Goal: Book appointment/travel/reservation

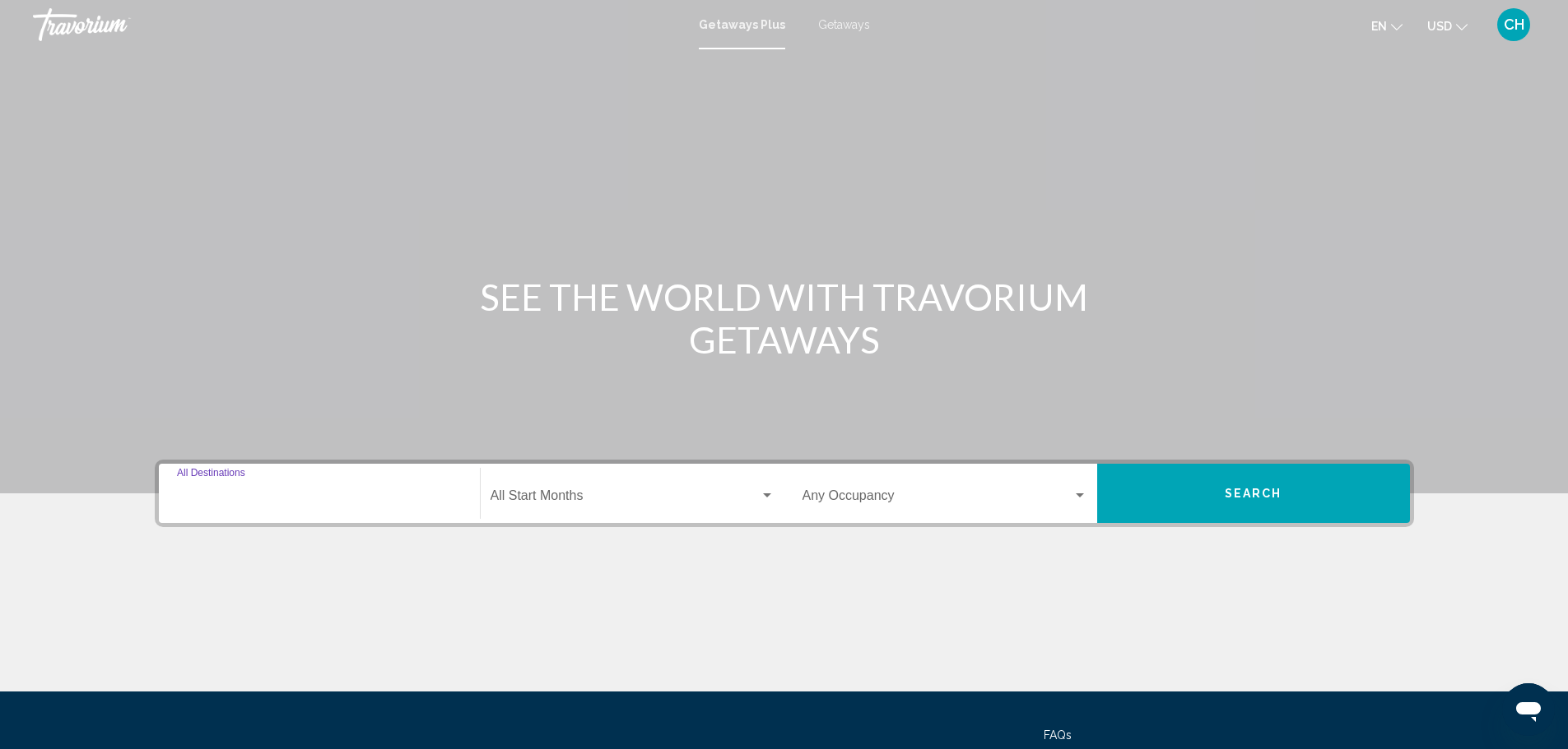
click at [247, 494] on input "Destination All Destinations" at bounding box center [319, 498] width 285 height 15
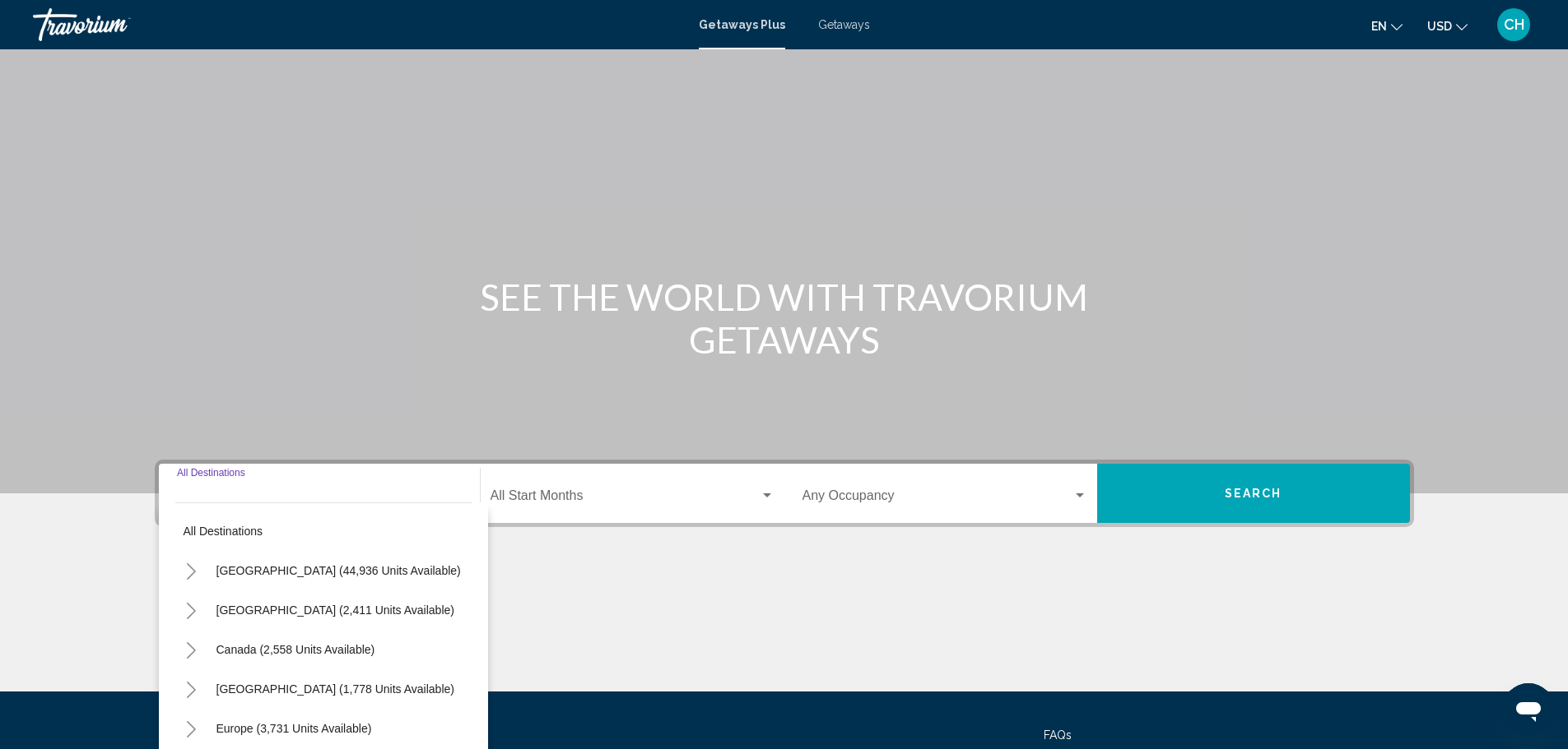
scroll to position [144, 0]
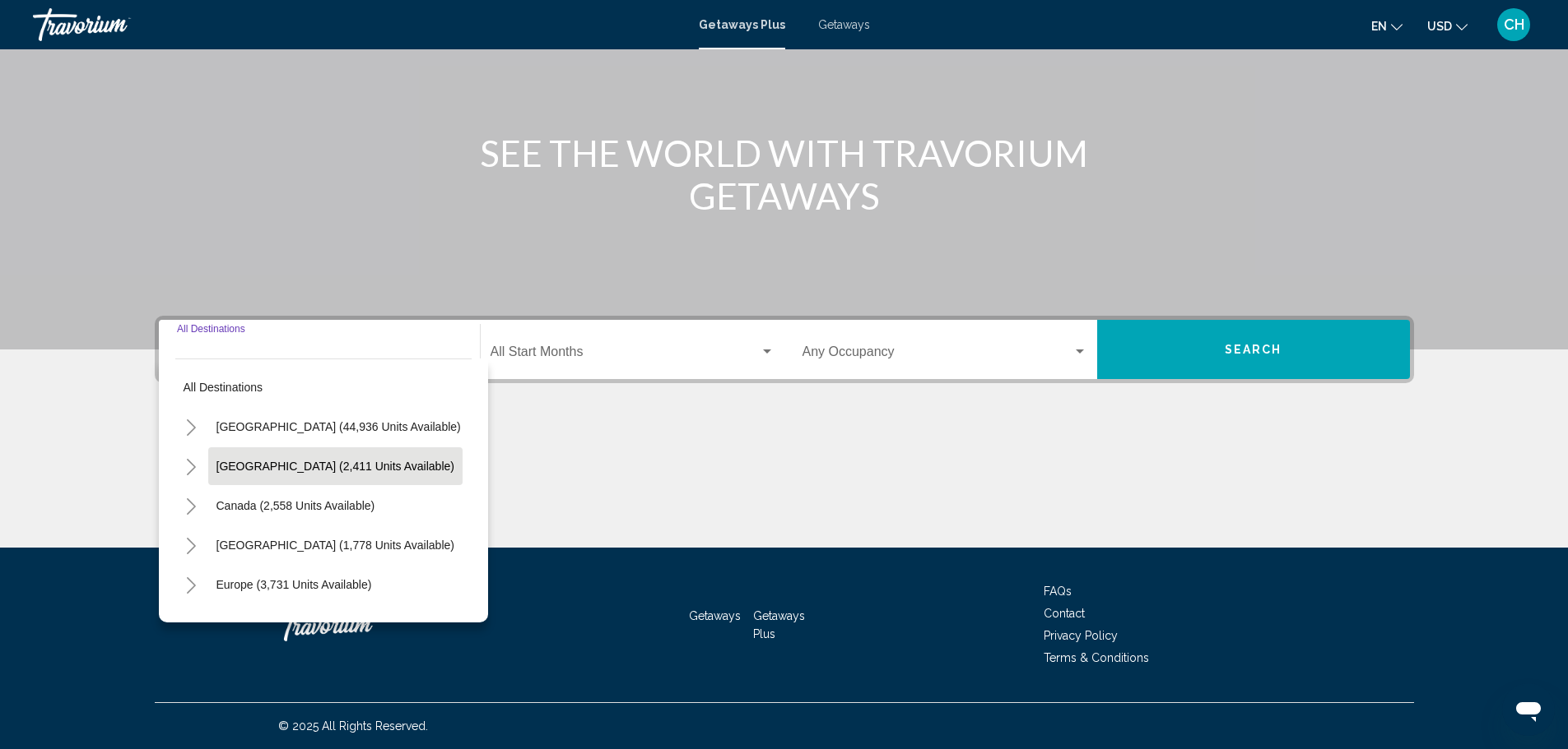
click at [250, 466] on span "[GEOGRAPHIC_DATA] (2,411 units available)" at bounding box center [335, 466] width 238 height 14
type input "**********"
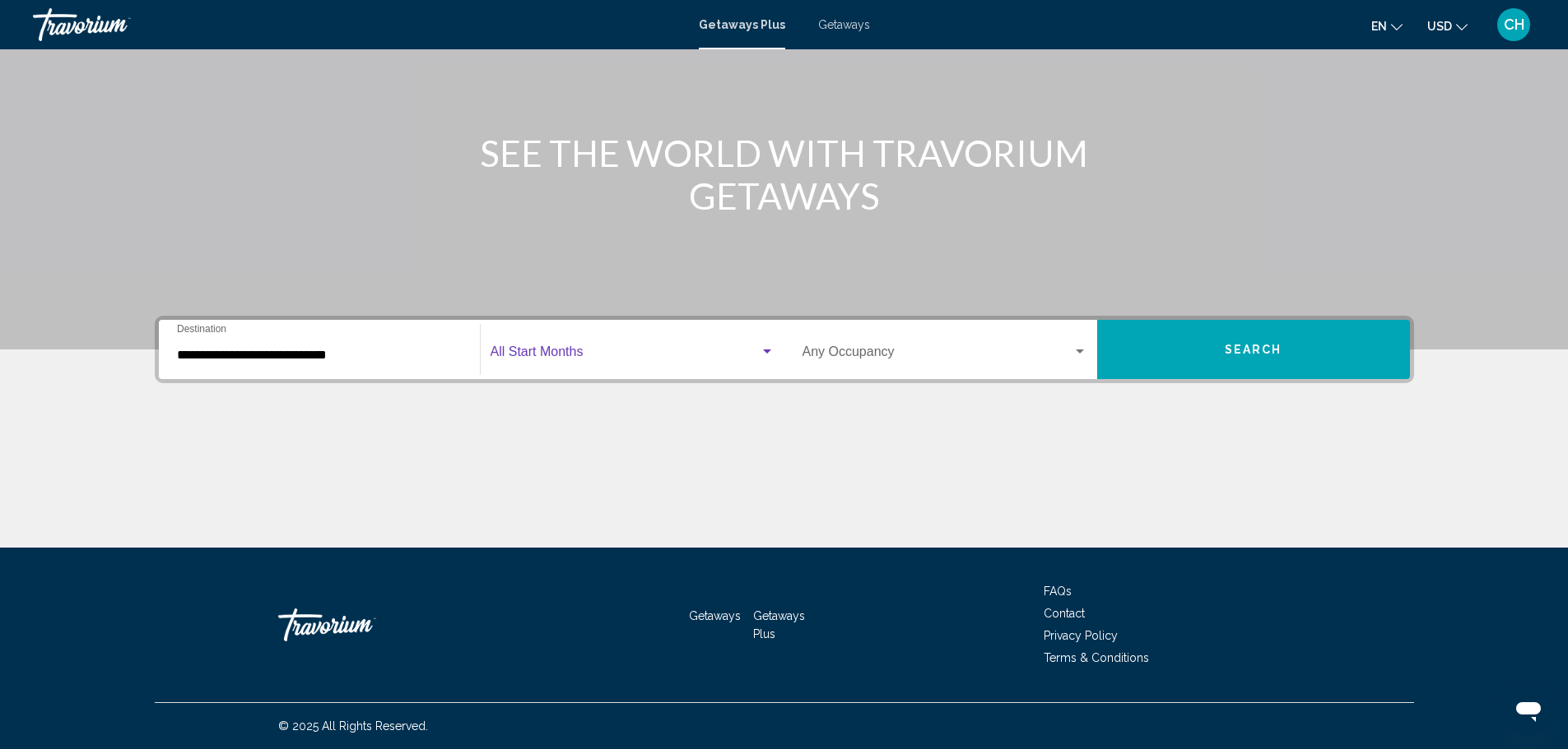
click at [626, 348] on span "Search widget" at bounding box center [625, 355] width 269 height 15
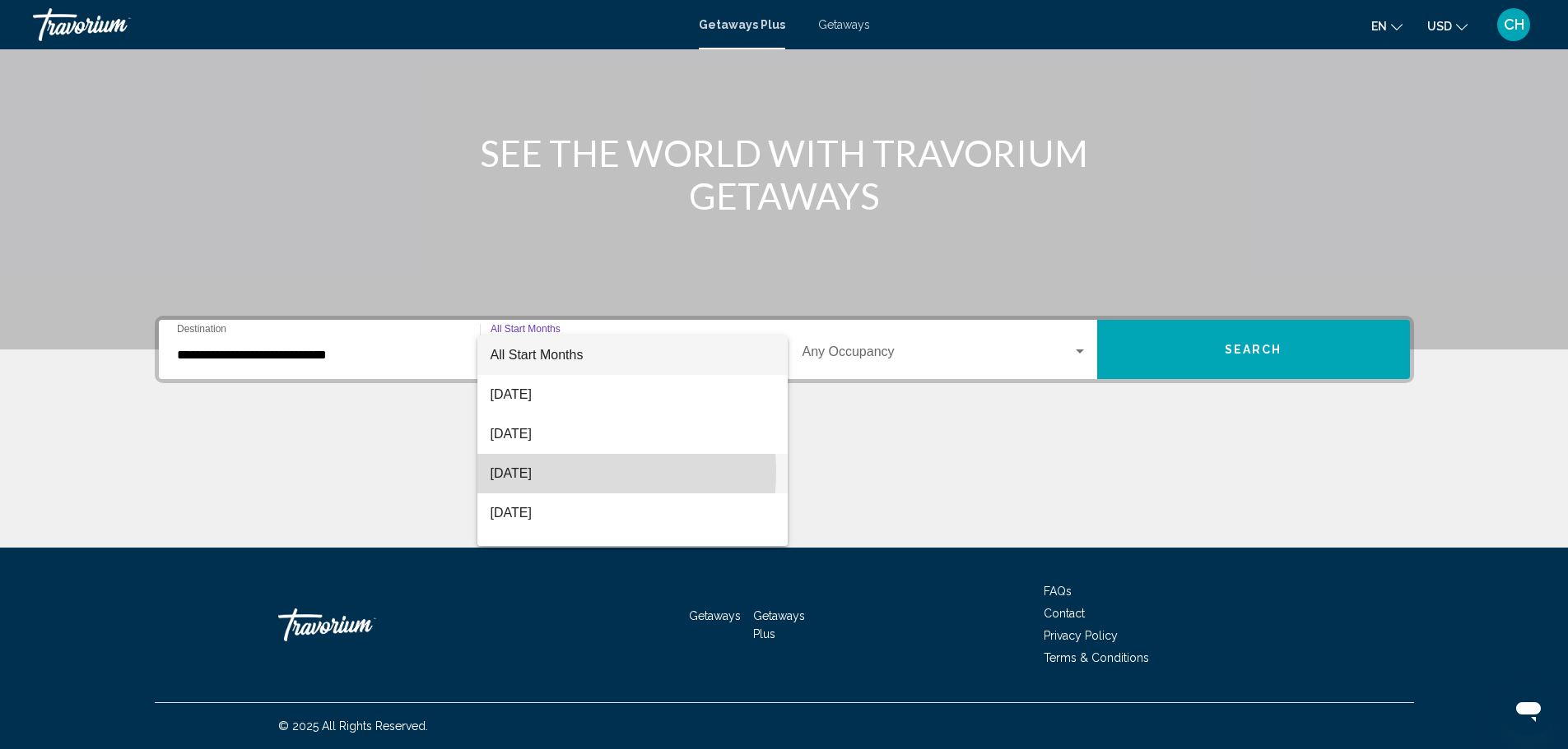
click at [551, 473] on span "[DATE]" at bounding box center [633, 473] width 284 height 40
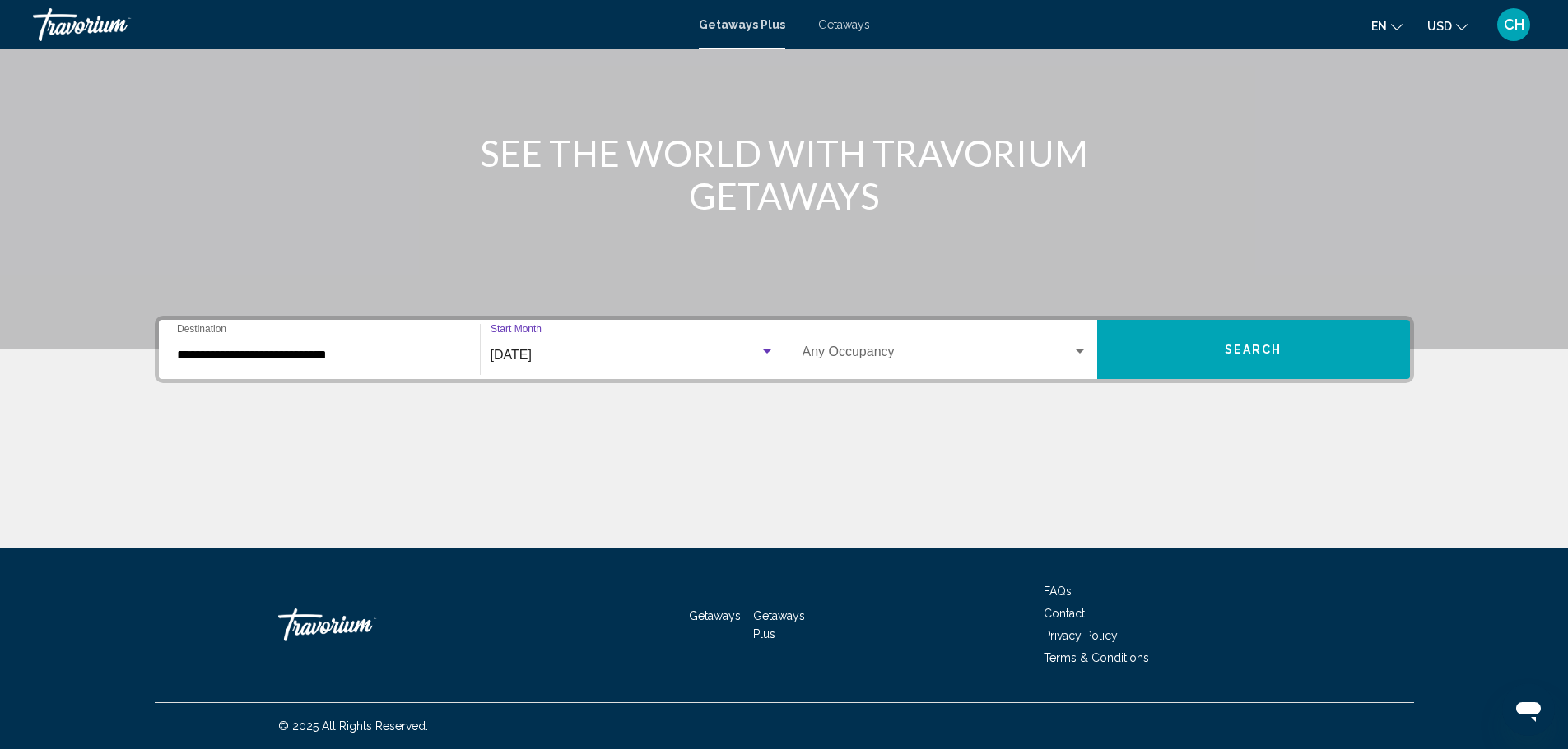
click at [1238, 349] on span "Search" at bounding box center [1253, 351] width 57 height 14
